Goal: Check status: Check status

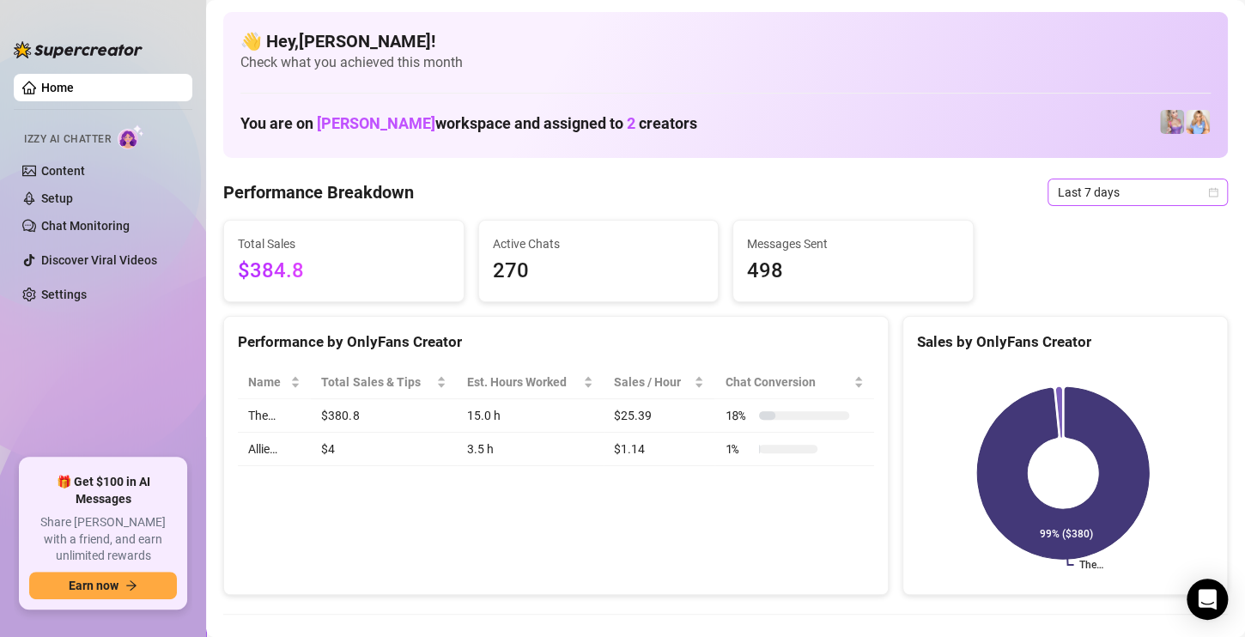
click at [1058, 192] on span "Last 7 days" at bounding box center [1138, 192] width 160 height 26
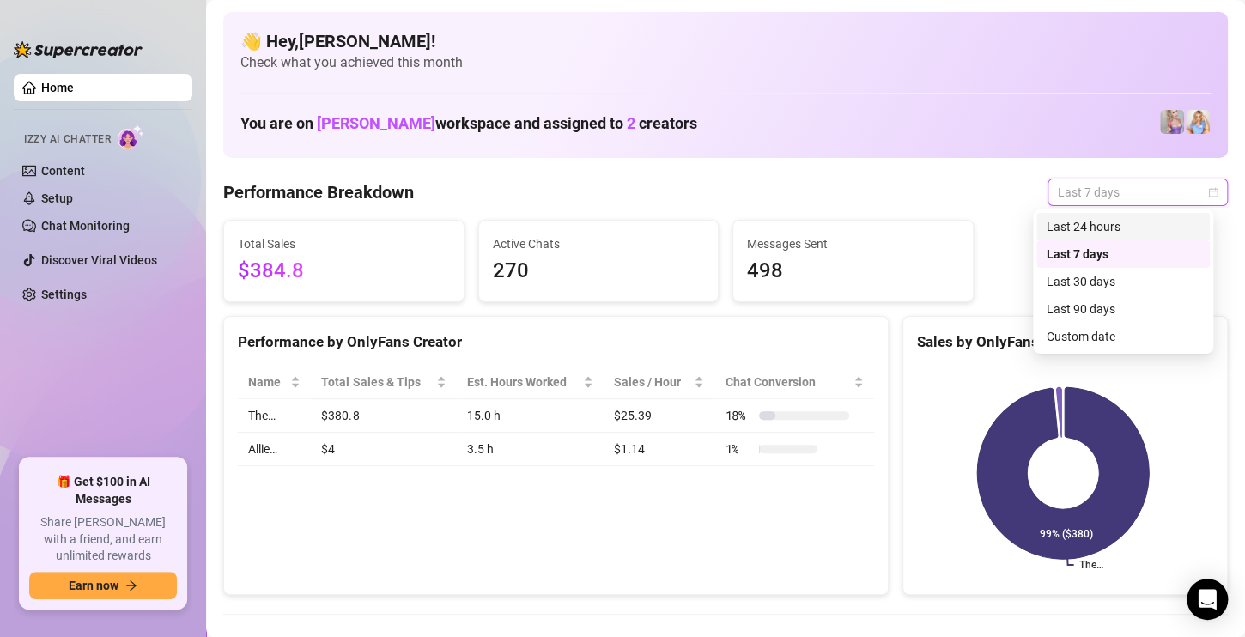
click at [1076, 229] on div "Last 24 hours" at bounding box center [1123, 226] width 153 height 19
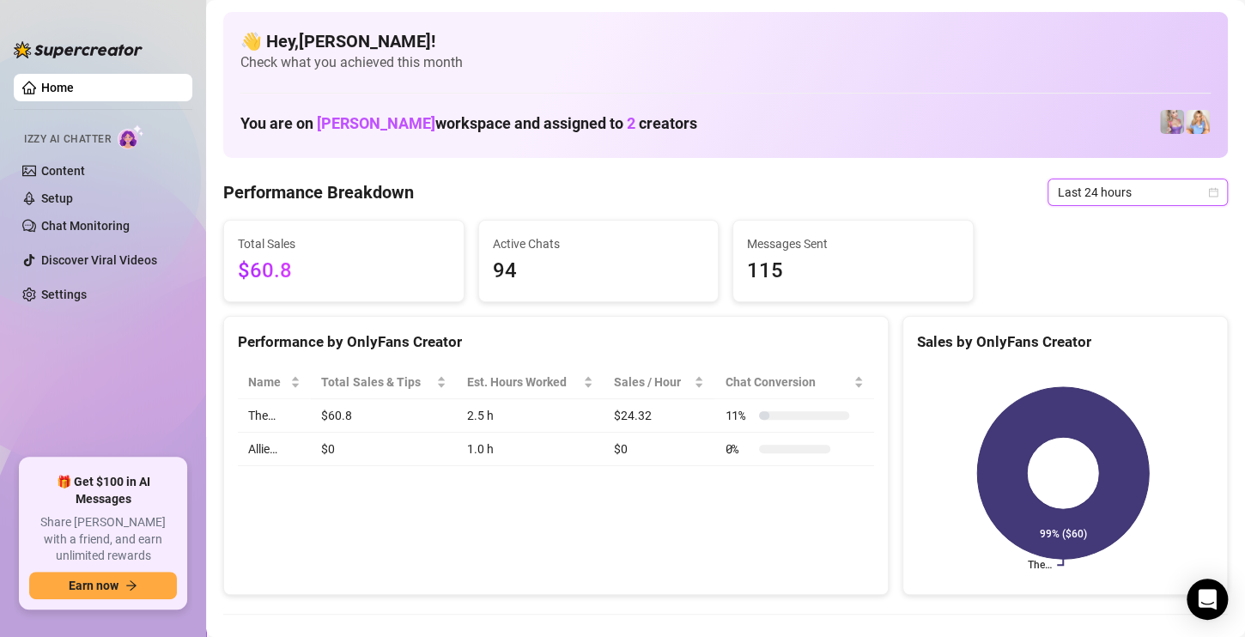
click at [1124, 201] on span "Last 24 hours" at bounding box center [1138, 192] width 160 height 26
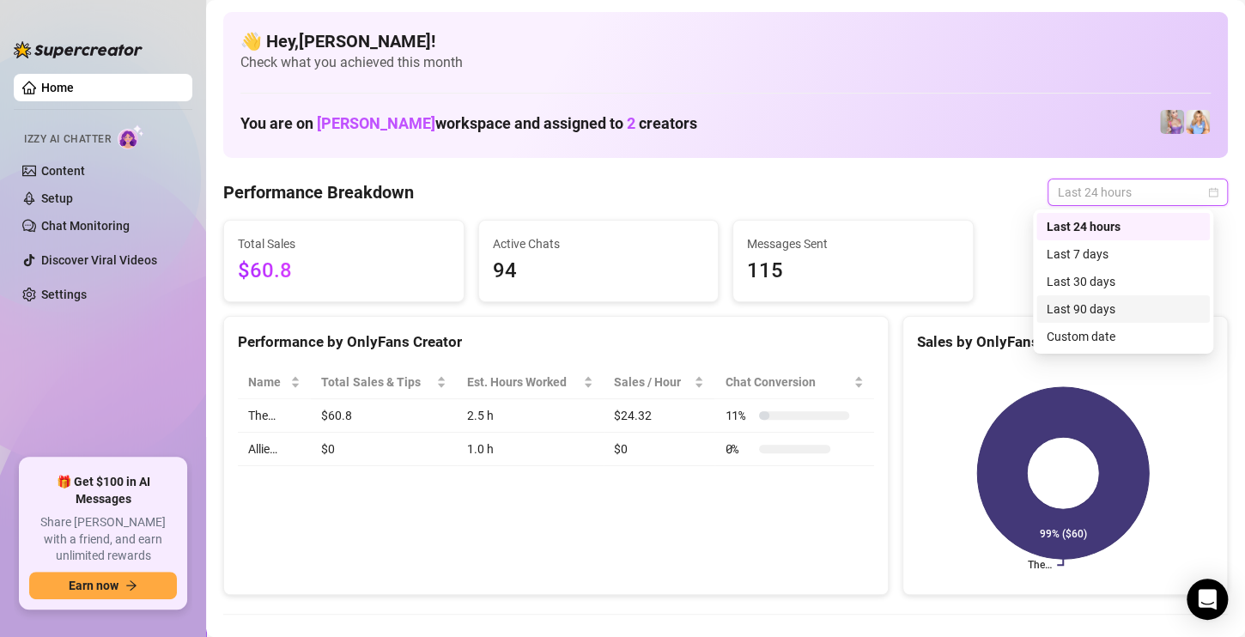
click at [1109, 303] on div "Last 90 days" at bounding box center [1123, 309] width 153 height 19
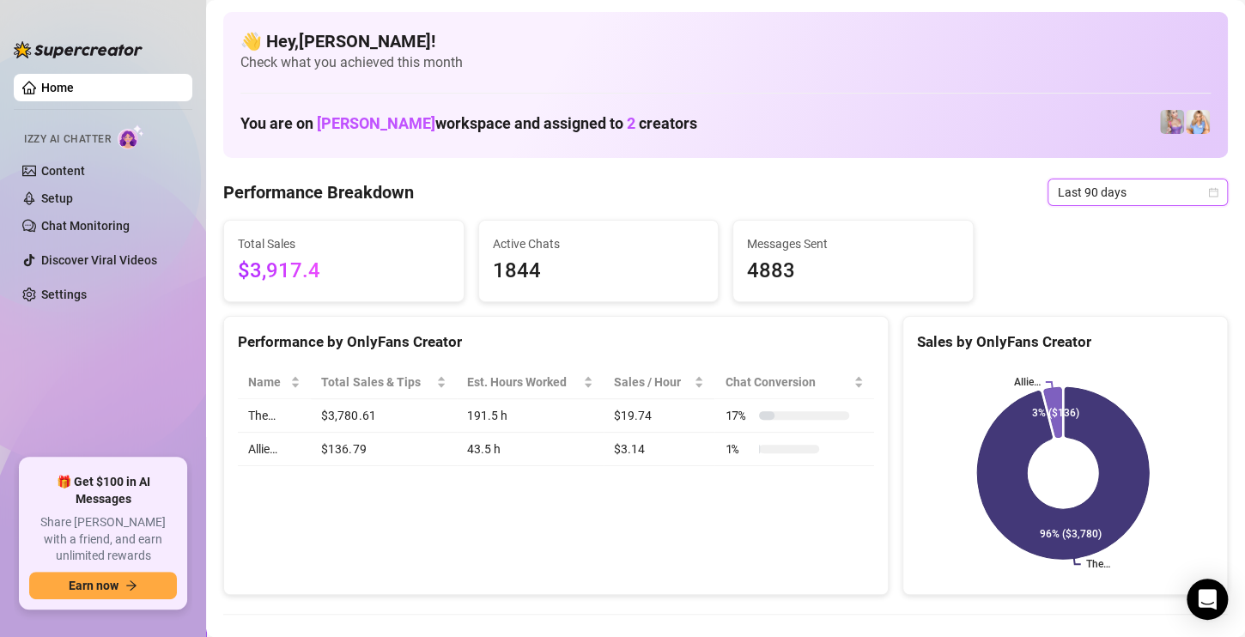
click at [1208, 194] on icon "calendar" at bounding box center [1213, 192] width 10 height 10
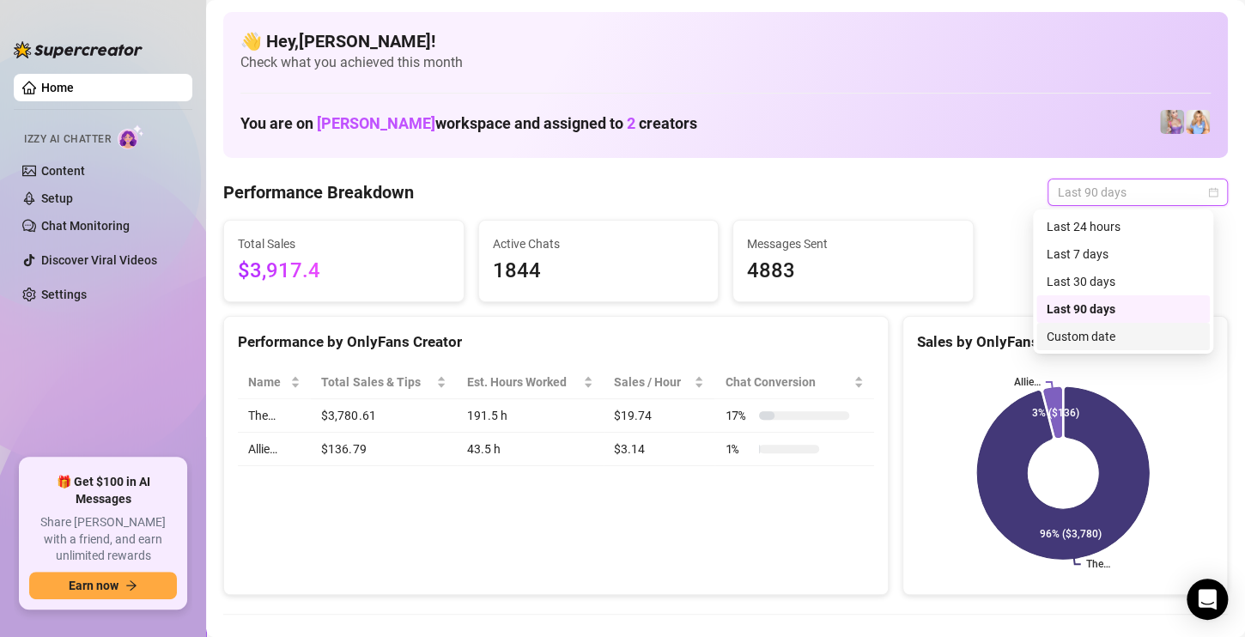
click at [1107, 333] on div "Custom date" at bounding box center [1123, 336] width 153 height 19
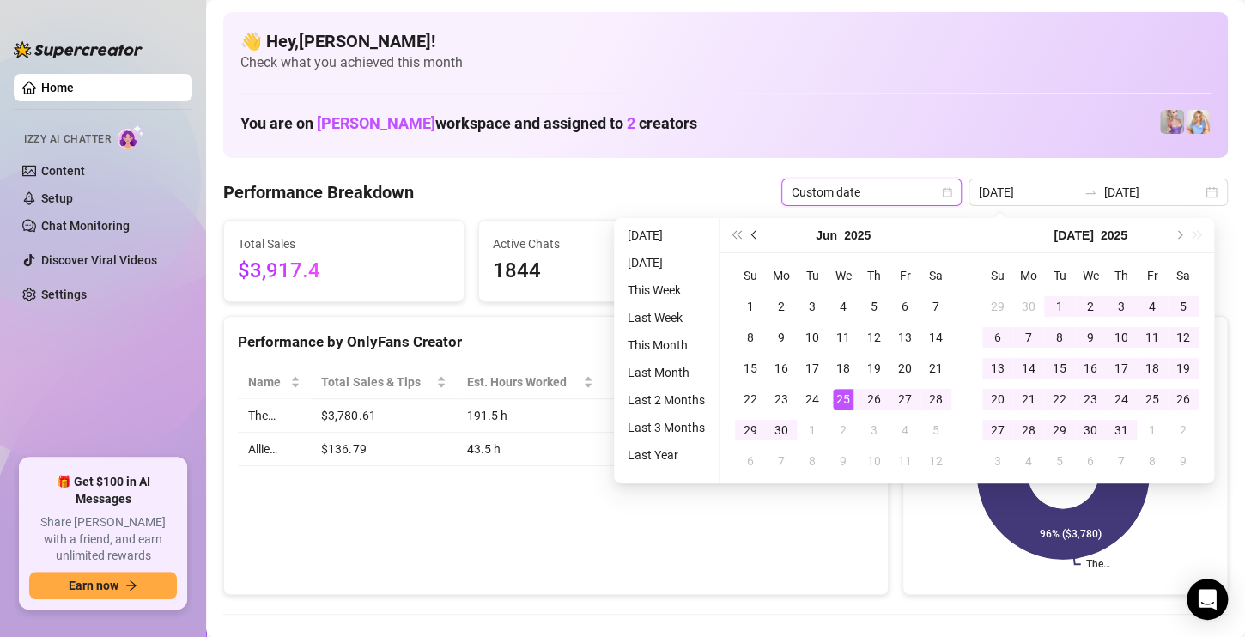
click at [752, 237] on span "Previous month (PageUp)" at bounding box center [755, 235] width 9 height 9
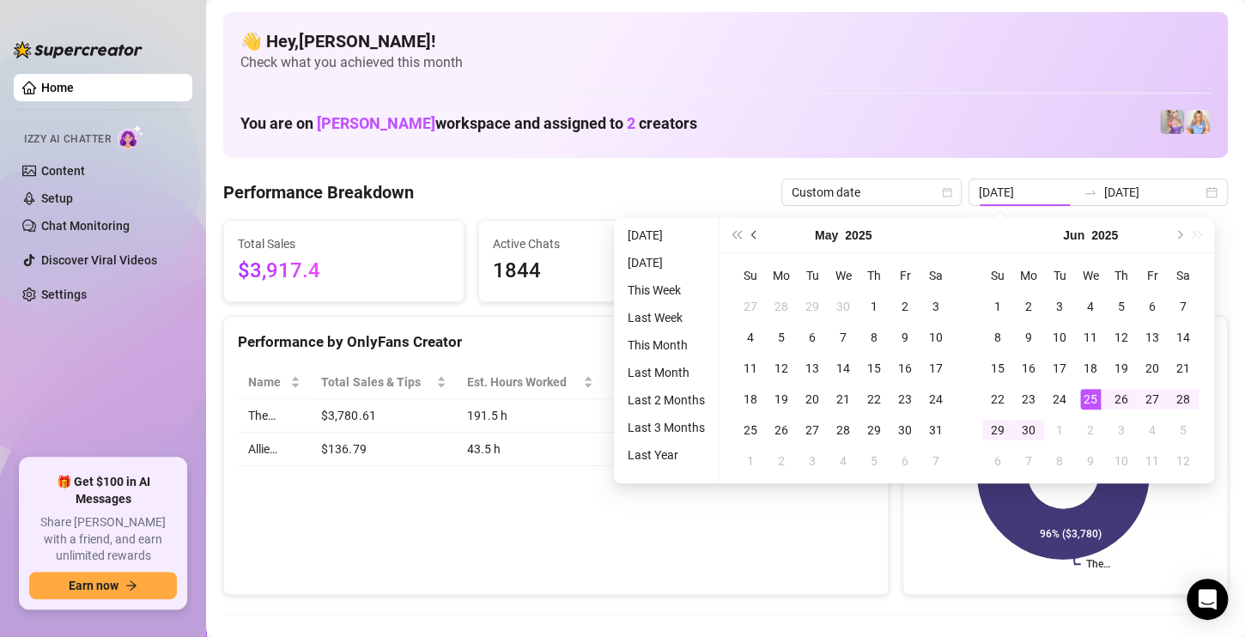
click at [752, 237] on span "Previous month (PageUp)" at bounding box center [755, 235] width 9 height 9
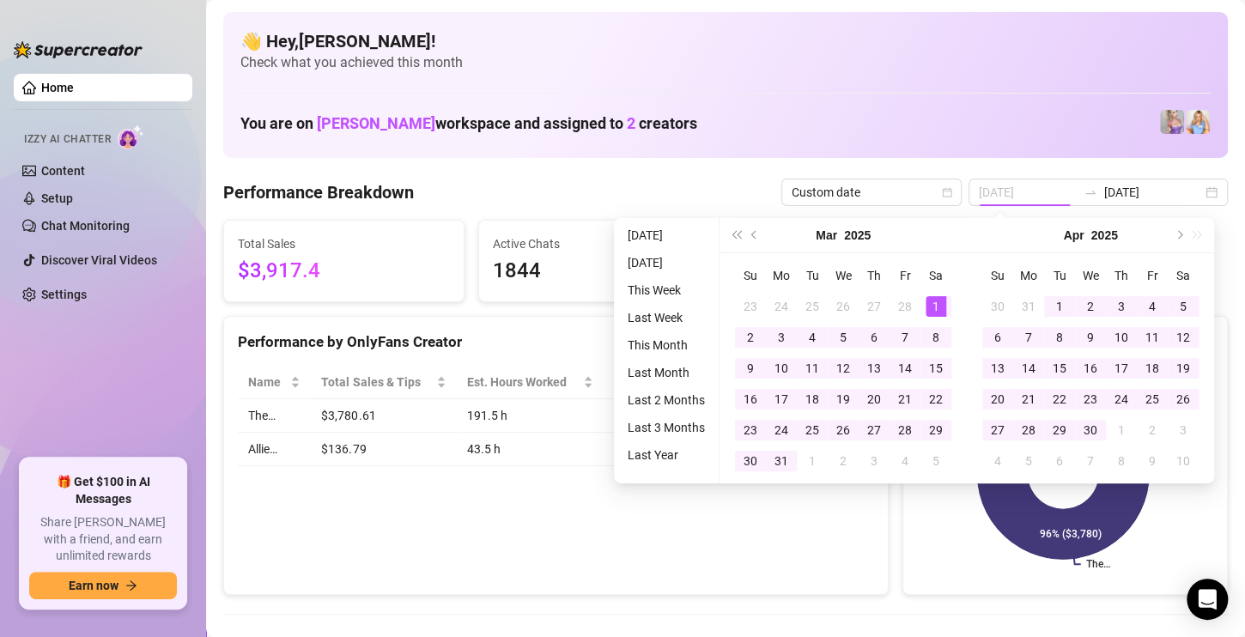
type input "[DATE]"
click at [939, 307] on div "1" at bounding box center [936, 306] width 21 height 21
click at [1181, 240] on button "Next month (PageDown)" at bounding box center [1178, 235] width 19 height 34
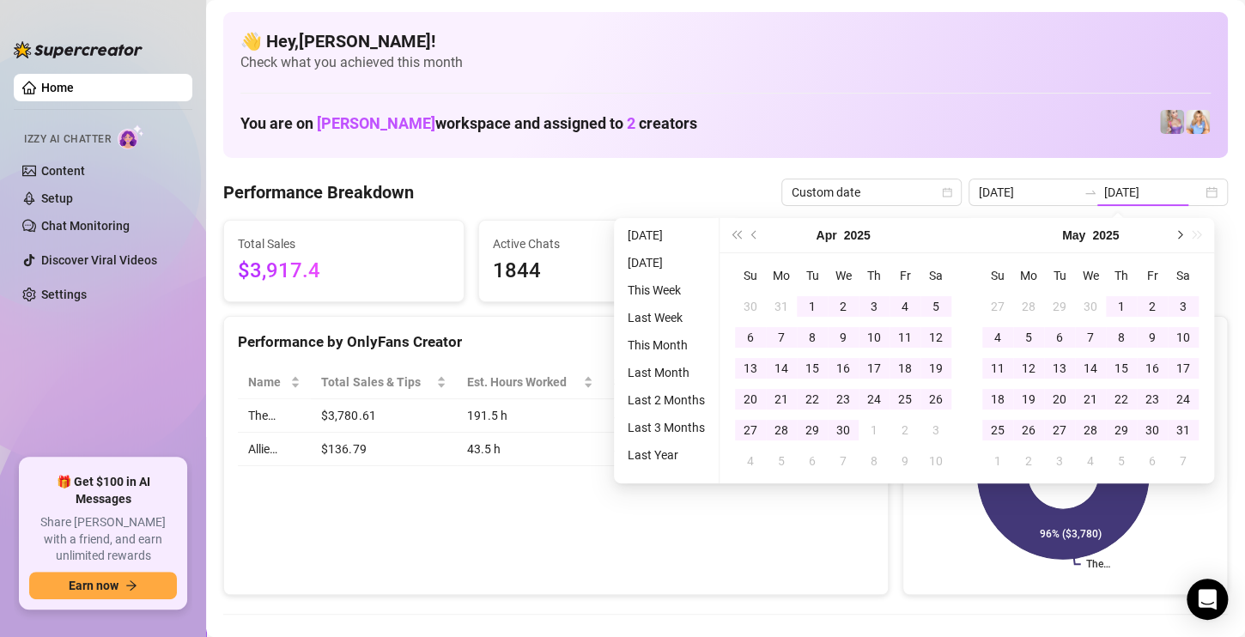
click at [1181, 240] on button "Next month (PageDown)" at bounding box center [1178, 235] width 19 height 34
click at [1181, 241] on button "Next month (PageDown)" at bounding box center [1178, 235] width 19 height 34
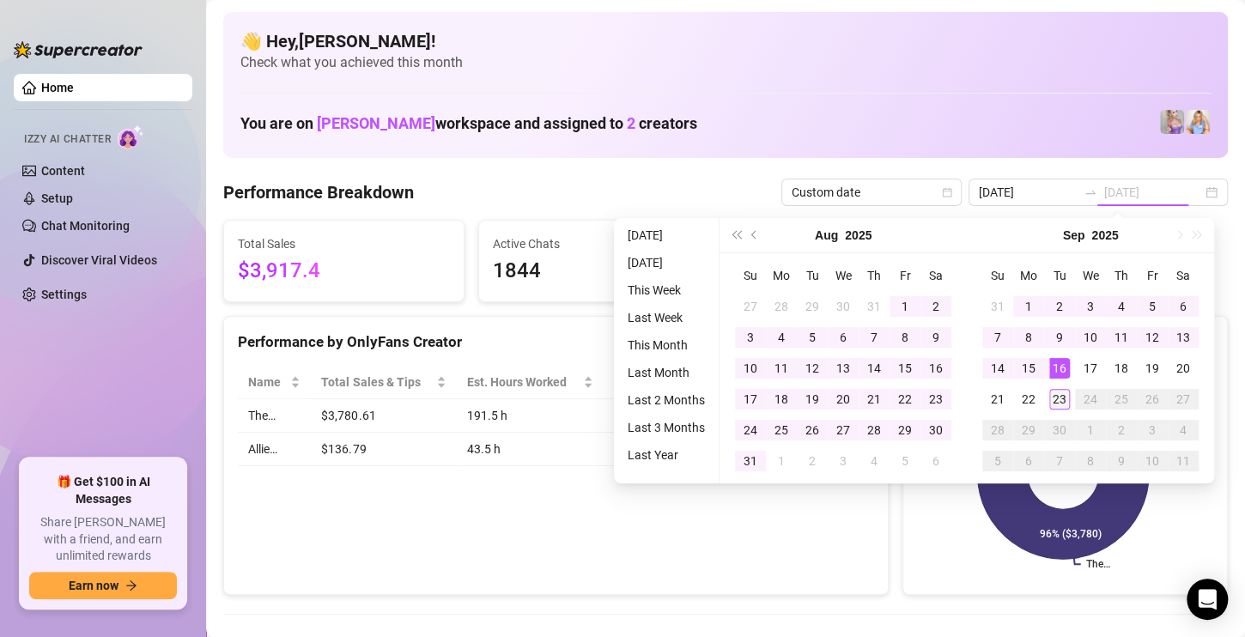
type input "[DATE]"
click at [1060, 392] on div "23" at bounding box center [1059, 399] width 21 height 21
type input "[DATE]"
